Goal: Obtain resource: Download file/media

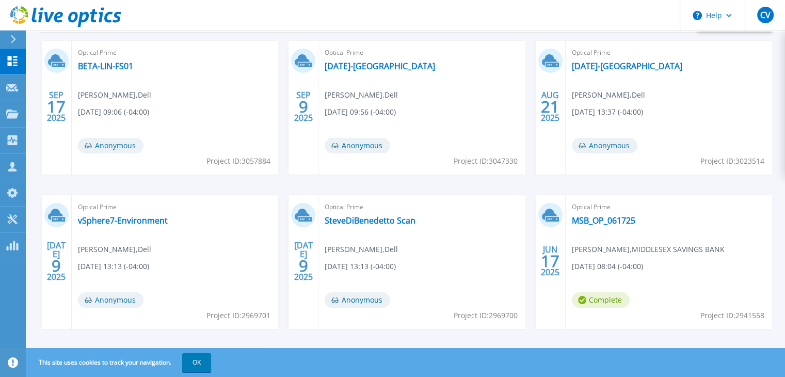
scroll to position [195, 0]
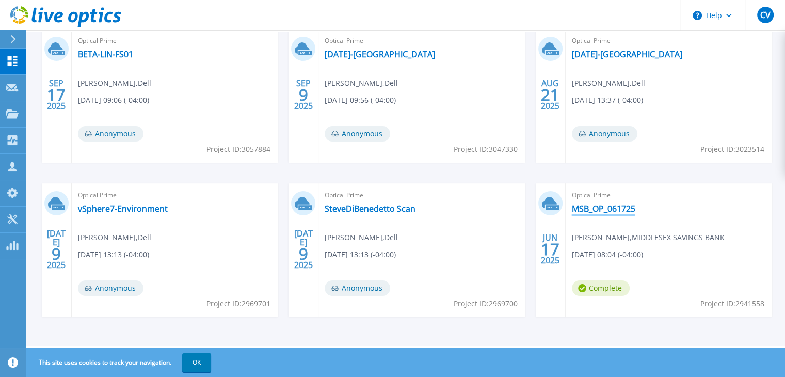
click at [597, 211] on link "MSB_OP_061725" at bounding box center [604, 208] width 64 height 10
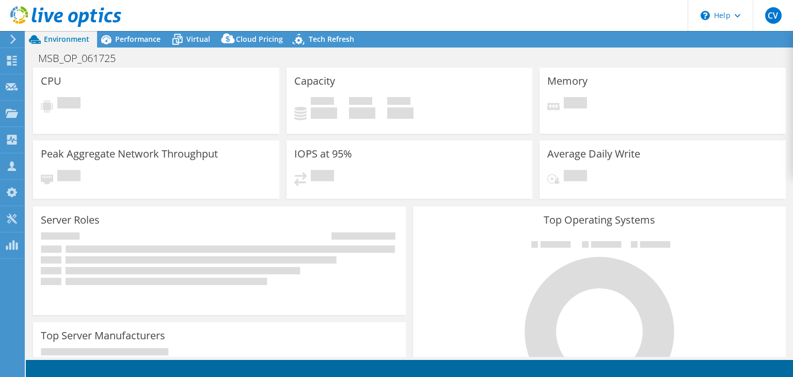
select select "USEast"
select select "USD"
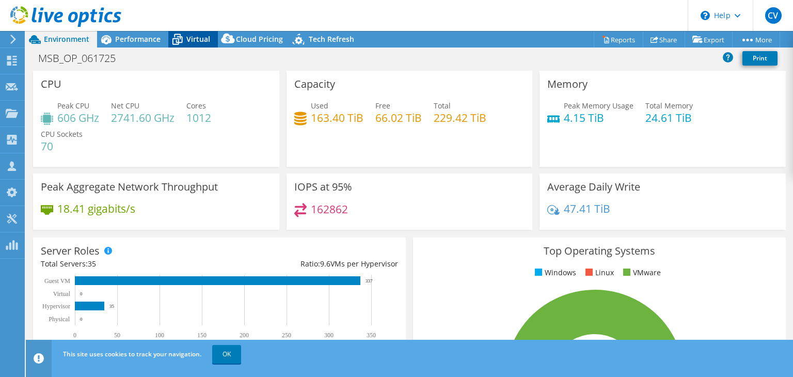
click at [184, 38] on icon at bounding box center [177, 39] width 18 height 18
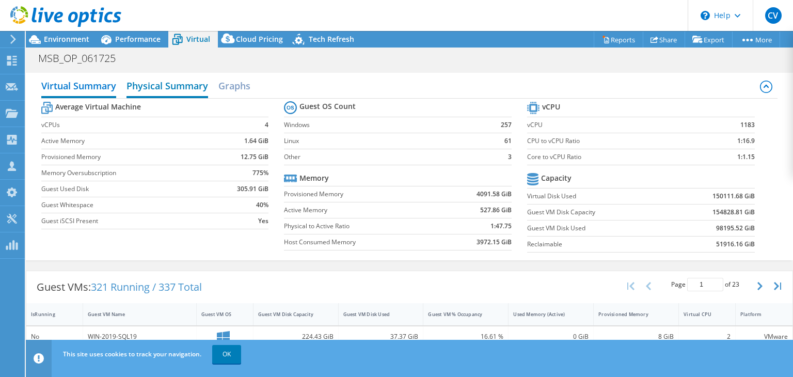
click at [161, 76] on h2 "Physical Summary" at bounding box center [168, 86] width 82 height 23
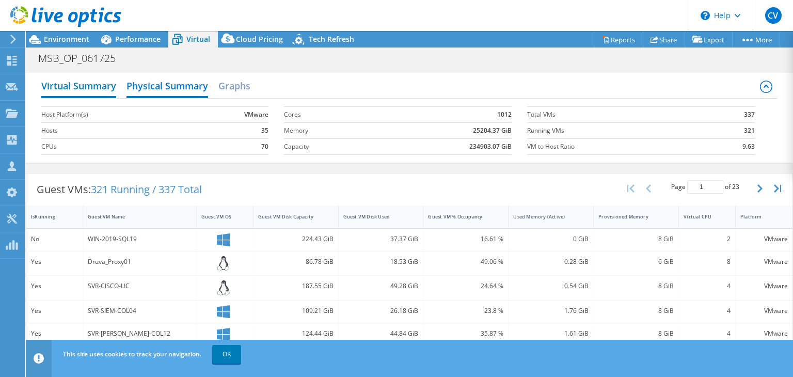
click at [77, 94] on h2 "Virtual Summary" at bounding box center [78, 86] width 75 height 23
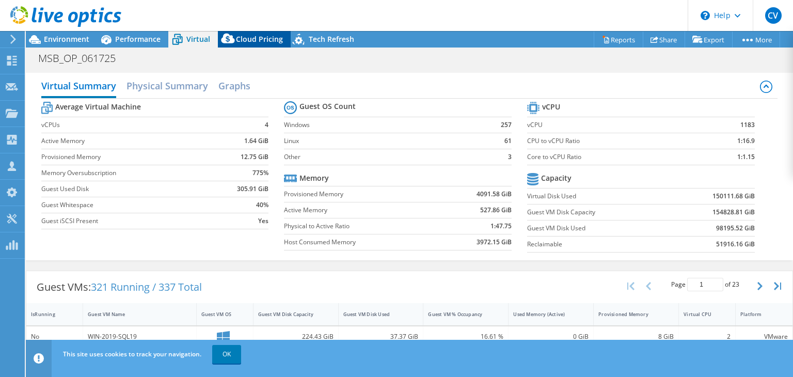
click at [256, 33] on div "Cloud Pricing" at bounding box center [254, 39] width 73 height 17
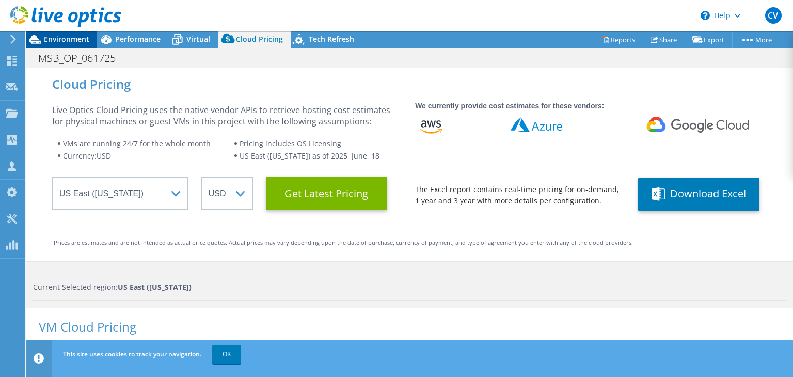
click at [59, 37] on span "Environment" at bounding box center [66, 39] width 45 height 10
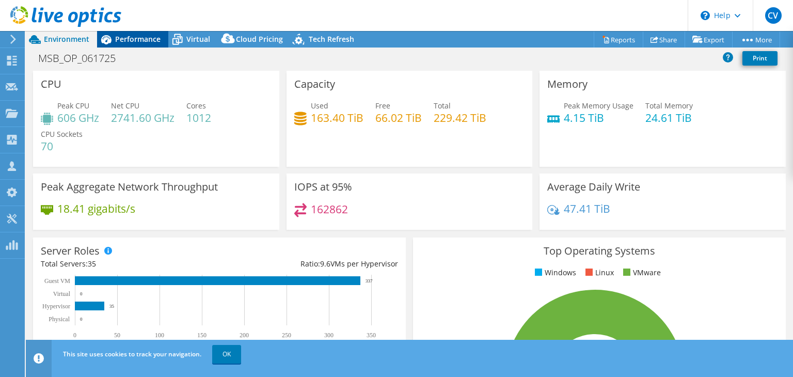
click at [136, 40] on span "Performance" at bounding box center [137, 39] width 45 height 10
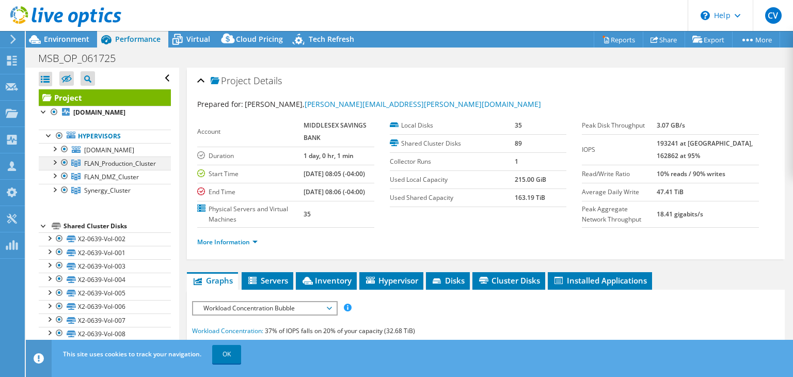
click at [65, 169] on div at bounding box center [64, 162] width 10 height 12
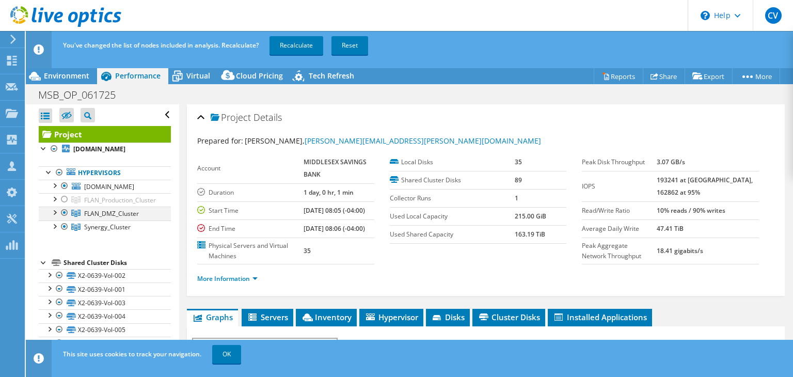
click at [64, 219] on div at bounding box center [64, 213] width 10 height 12
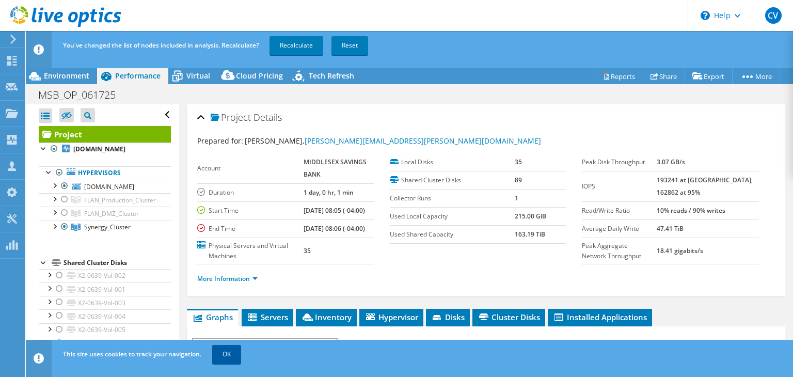
click at [229, 355] on link "OK" at bounding box center [226, 354] width 29 height 19
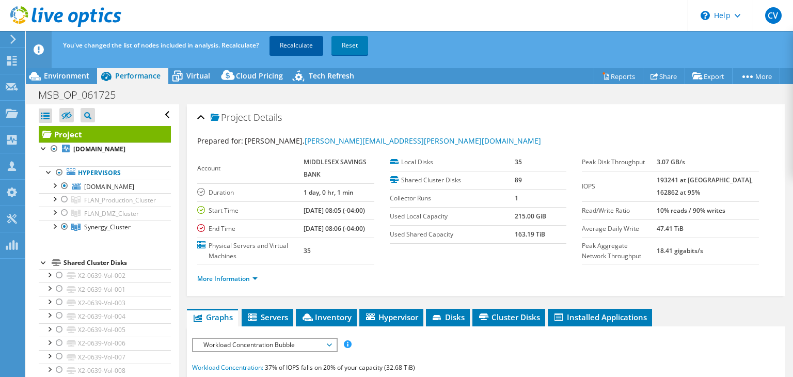
click at [307, 46] on link "Recalculate" at bounding box center [297, 45] width 54 height 19
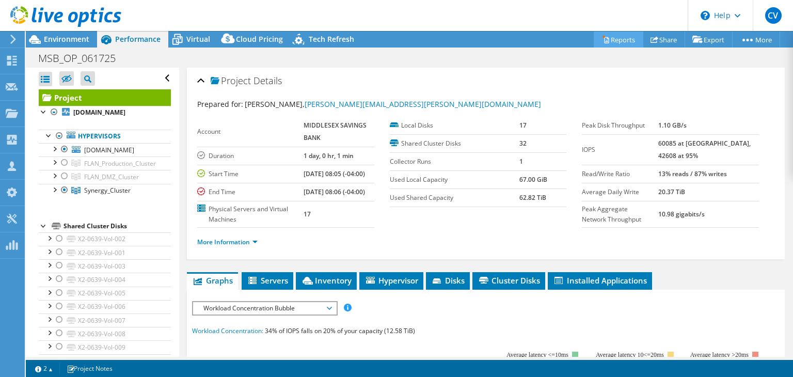
click at [611, 41] on link "Reports" at bounding box center [619, 39] width 50 height 16
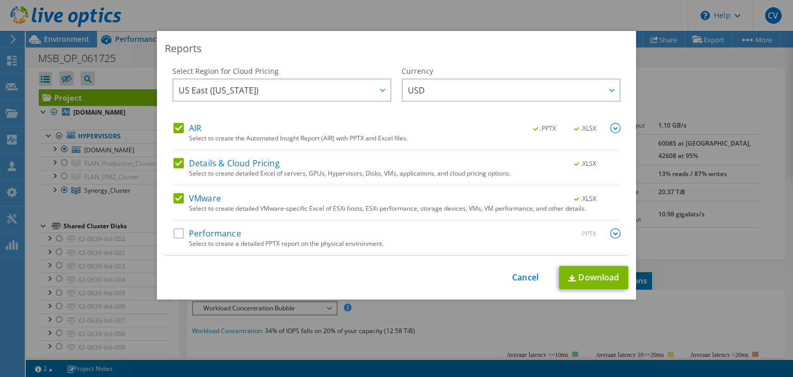
click at [177, 231] on label "Performance" at bounding box center [207, 233] width 68 height 10
click at [0, 0] on input "Performance" at bounding box center [0, 0] width 0 height 0
click at [598, 275] on link "Download" at bounding box center [593, 277] width 69 height 23
click at [517, 277] on link "Cancel" at bounding box center [525, 278] width 26 height 10
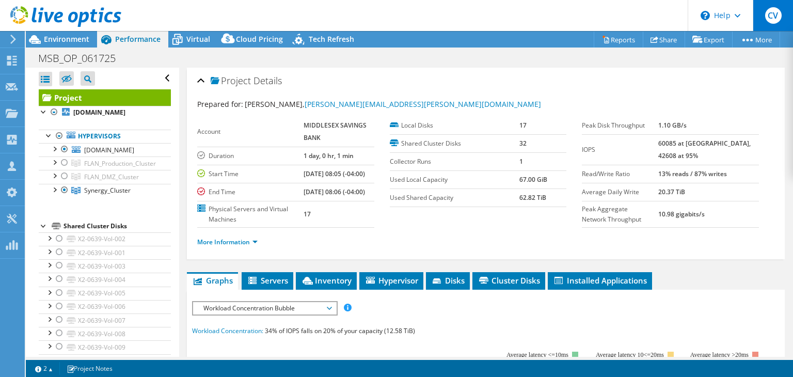
click at [766, 15] on span "CV" at bounding box center [773, 15] width 17 height 17
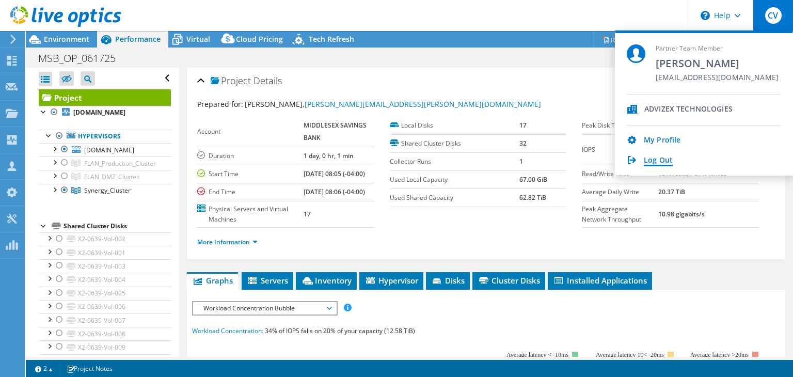
click at [657, 157] on link "Log Out" at bounding box center [658, 161] width 29 height 10
